Goal: Task Accomplishment & Management: Complete application form

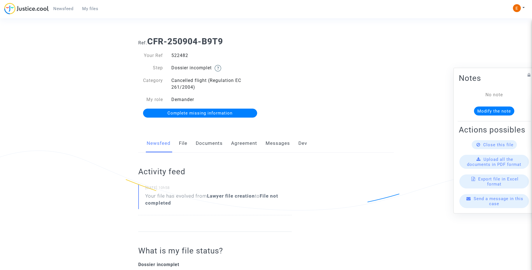
drag, startPoint x: 214, startPoint y: 142, endPoint x: 222, endPoint y: 142, distance: 7.9
click at [214, 142] on link "Documents" at bounding box center [209, 143] width 27 height 19
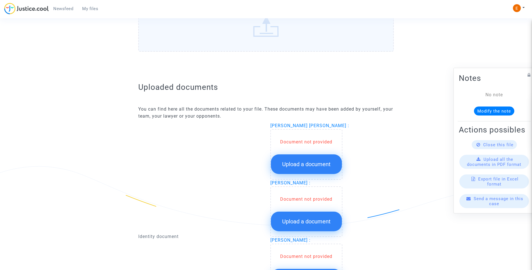
scroll to position [280, 0]
click at [326, 166] on span "Upload a document" at bounding box center [306, 163] width 49 height 7
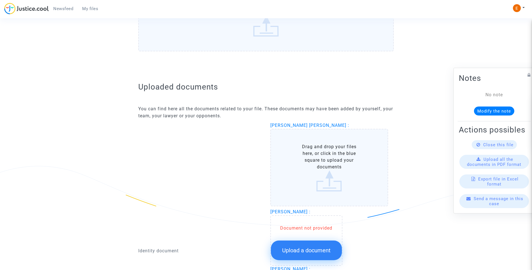
click at [317, 250] on span "Upload a document" at bounding box center [306, 250] width 49 height 7
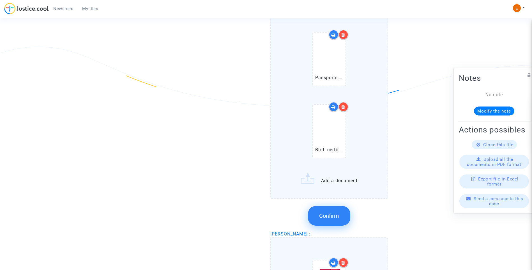
scroll to position [393, 0]
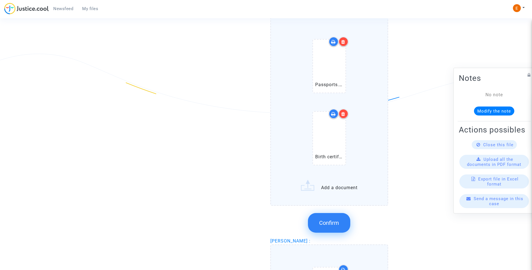
click at [345, 116] on icon at bounding box center [343, 114] width 4 height 4
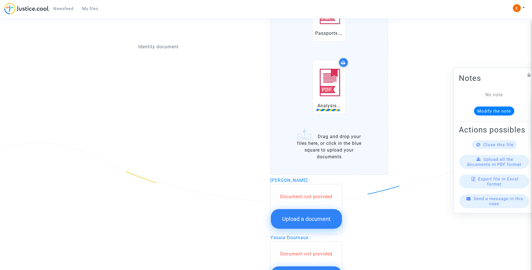
scroll to position [673, 0]
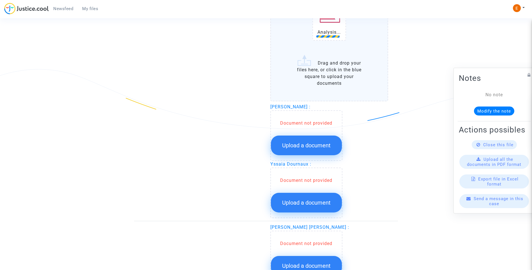
click at [322, 145] on span "Upload a document" at bounding box center [306, 145] width 49 height 7
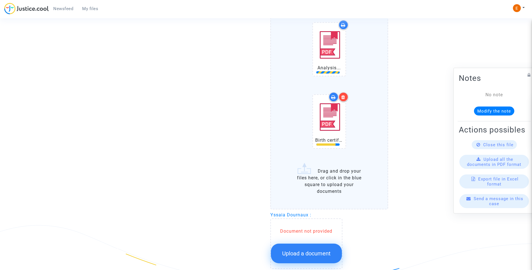
click at [321, 255] on span "Upload a document" at bounding box center [306, 253] width 49 height 7
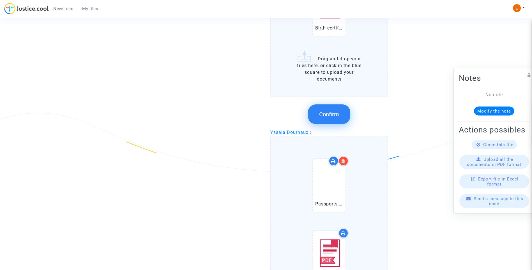
scroll to position [813, 0]
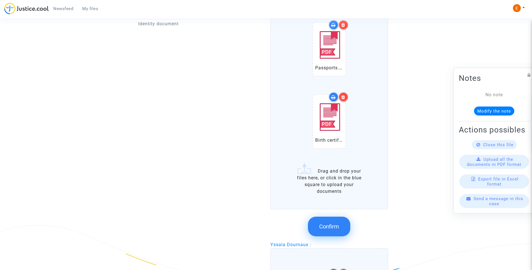
click at [335, 232] on button "Confirm" at bounding box center [329, 226] width 42 height 20
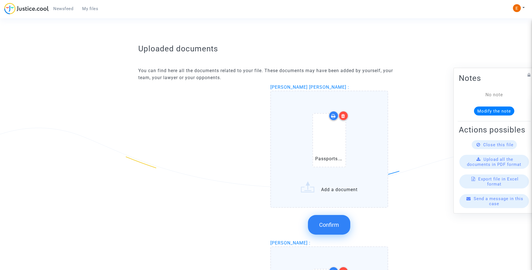
scroll to position [393, 0]
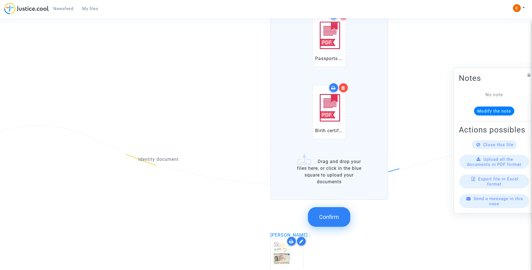
click at [342, 221] on button "Confirm" at bounding box center [329, 217] width 42 height 20
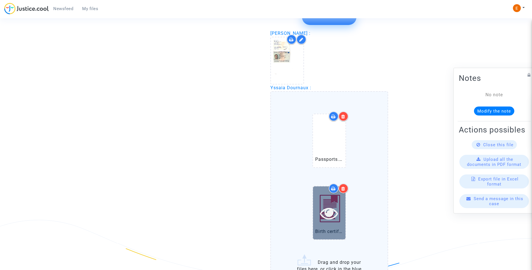
scroll to position [897, 0]
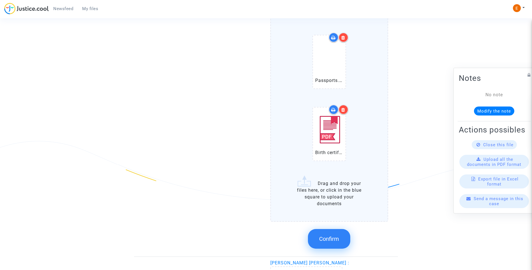
click at [330, 252] on div "Confirm" at bounding box center [329, 239] width 118 height 30
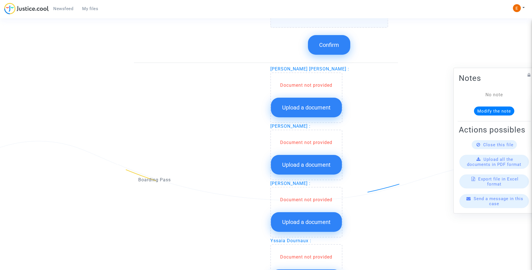
click at [329, 244] on div "Yssaia Dournaux : Document not provided Upload a document" at bounding box center [332, 265] width 124 height 57
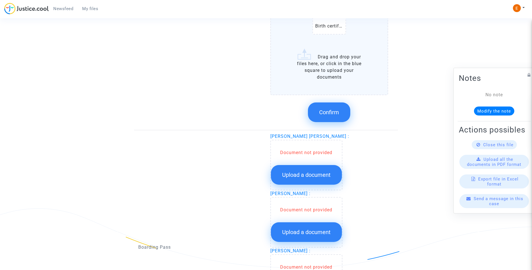
scroll to position [729, 0]
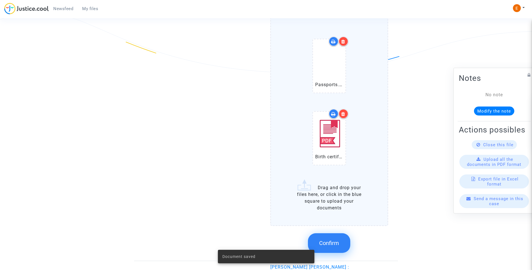
click at [336, 246] on button "Confirm" at bounding box center [329, 243] width 42 height 20
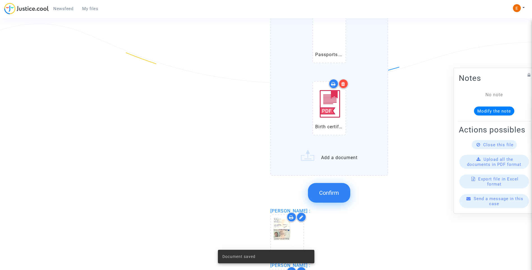
scroll to position [421, 0]
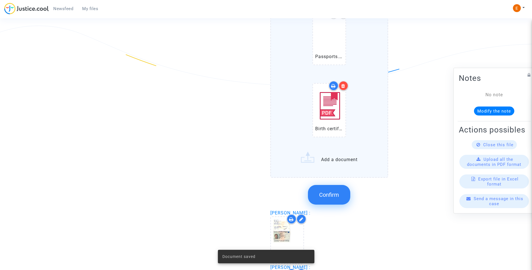
click at [326, 199] on button "Confirm" at bounding box center [329, 195] width 42 height 20
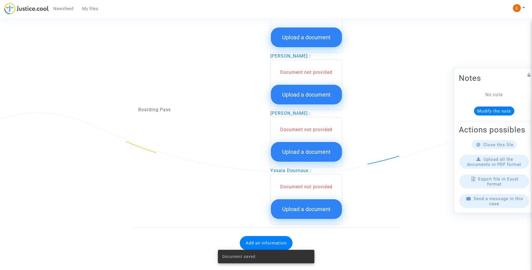
scroll to position [573, 0]
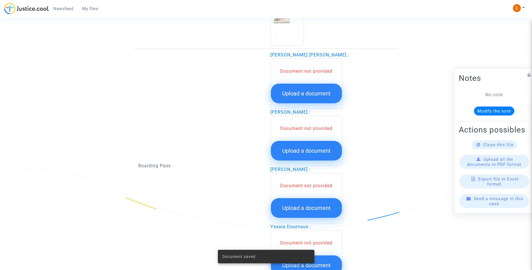
click at [312, 90] on span "Upload a document" at bounding box center [306, 93] width 49 height 7
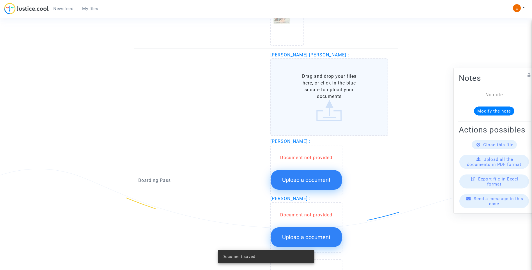
click at [327, 183] on span "Upload a document" at bounding box center [306, 179] width 49 height 7
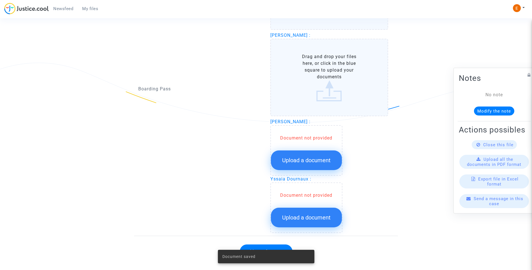
scroll to position [688, 0]
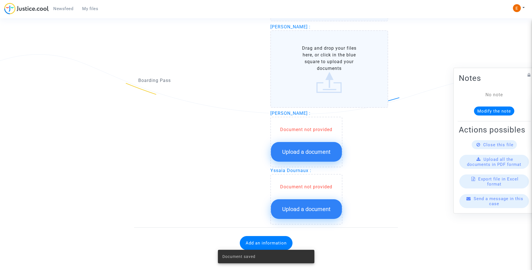
drag, startPoint x: 321, startPoint y: 158, endPoint x: 316, endPoint y: 210, distance: 52.4
click at [321, 157] on button "Upload a document" at bounding box center [306, 152] width 71 height 20
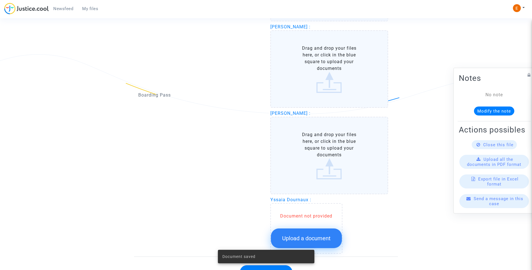
click at [323, 234] on button "Upload a document" at bounding box center [306, 238] width 71 height 20
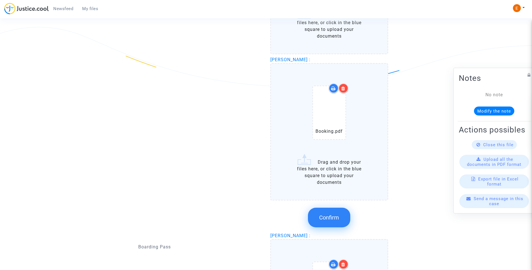
scroll to position [716, 0]
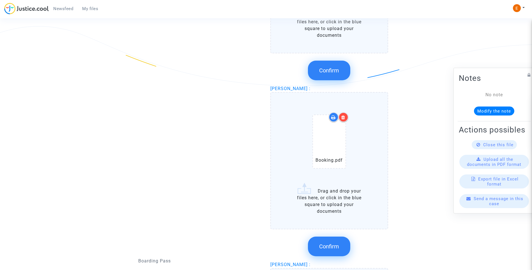
click at [345, 87] on div "Shayne Ahmed : Booking.pdf Drag and drop your files here, or click in the blue …" at bounding box center [332, 173] width 124 height 176
click at [344, 117] on icon at bounding box center [343, 117] width 4 height 4
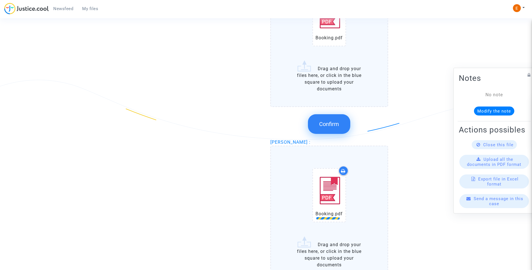
scroll to position [604, 0]
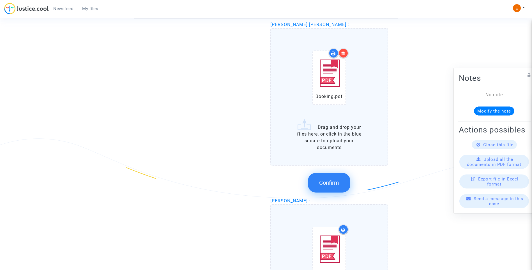
click at [336, 184] on span "Confirm" at bounding box center [329, 182] width 20 height 7
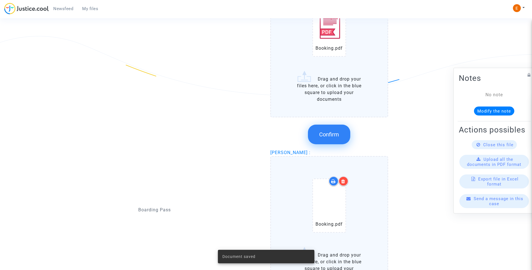
scroll to position [716, 0]
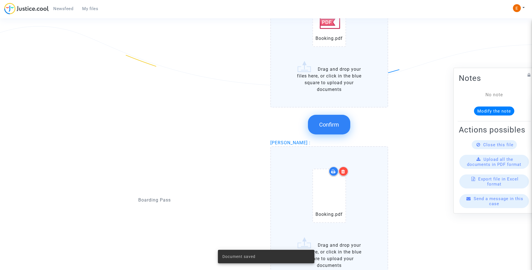
click at [340, 121] on button "Confirm" at bounding box center [329, 125] width 42 height 20
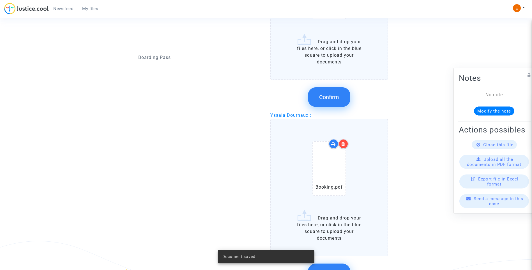
scroll to position [800, 0]
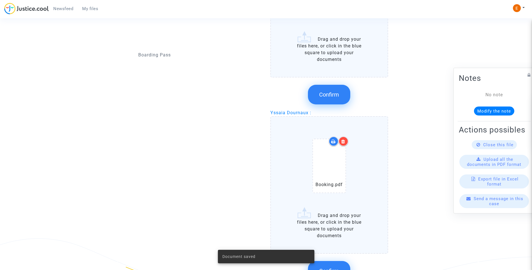
click at [334, 92] on span "Confirm" at bounding box center [329, 94] width 20 height 7
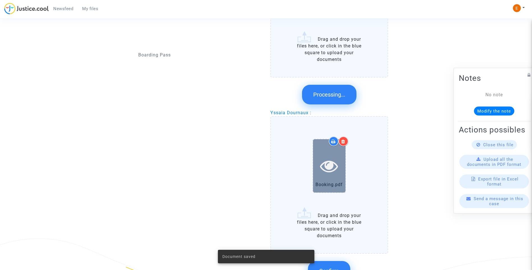
scroll to position [739, 0]
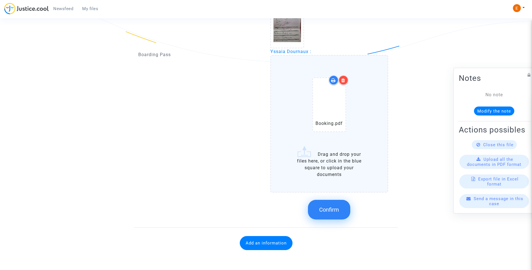
click at [338, 206] on button "Confirm" at bounding box center [329, 210] width 42 height 20
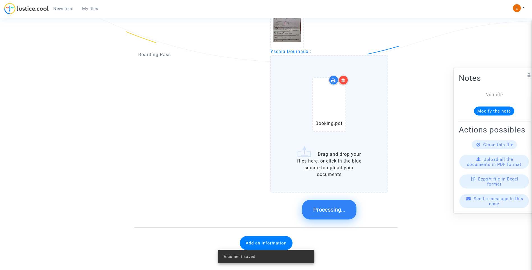
scroll to position [618, 0]
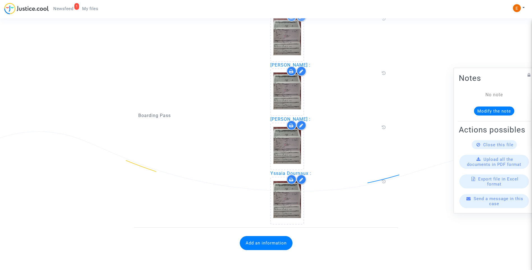
click at [271, 241] on button "Add an information" at bounding box center [266, 243] width 53 height 14
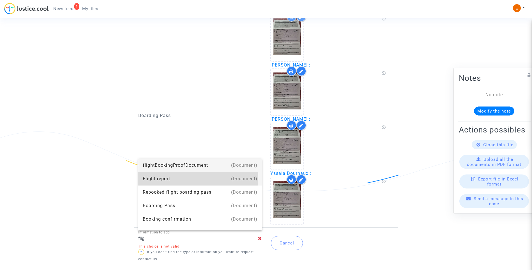
click at [176, 175] on div "Flight report" at bounding box center [200, 178] width 115 height 13
type input "Flight report"
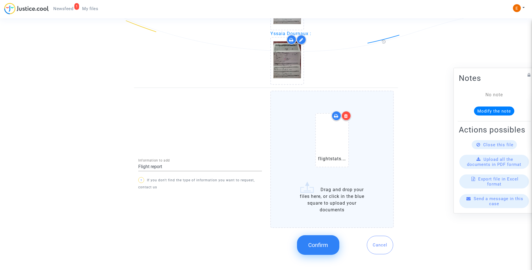
scroll to position [757, 0]
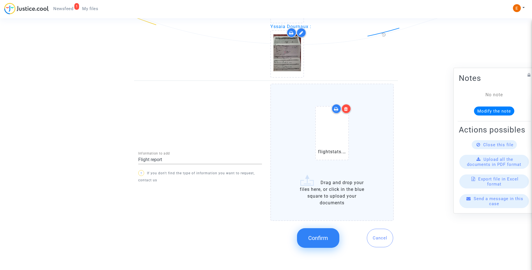
click at [321, 242] on button "Confirm" at bounding box center [318, 238] width 42 height 20
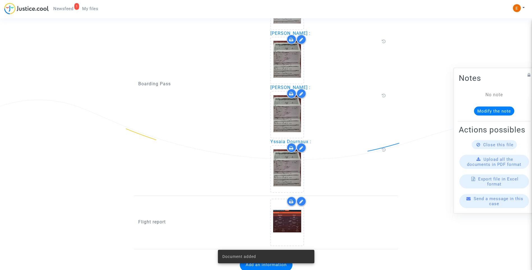
scroll to position [664, 0]
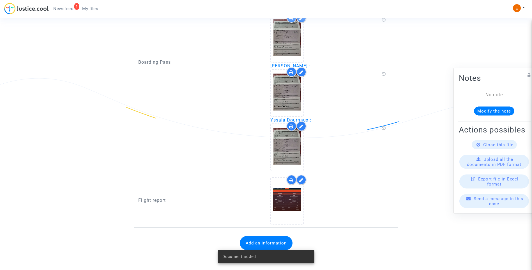
click at [68, 8] on span "Newsfeed" at bounding box center [63, 8] width 20 height 5
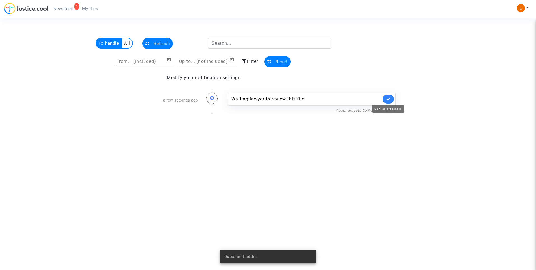
click at [390, 101] on icon at bounding box center [388, 99] width 4 height 4
